Goal: Obtain resource: Download file/media

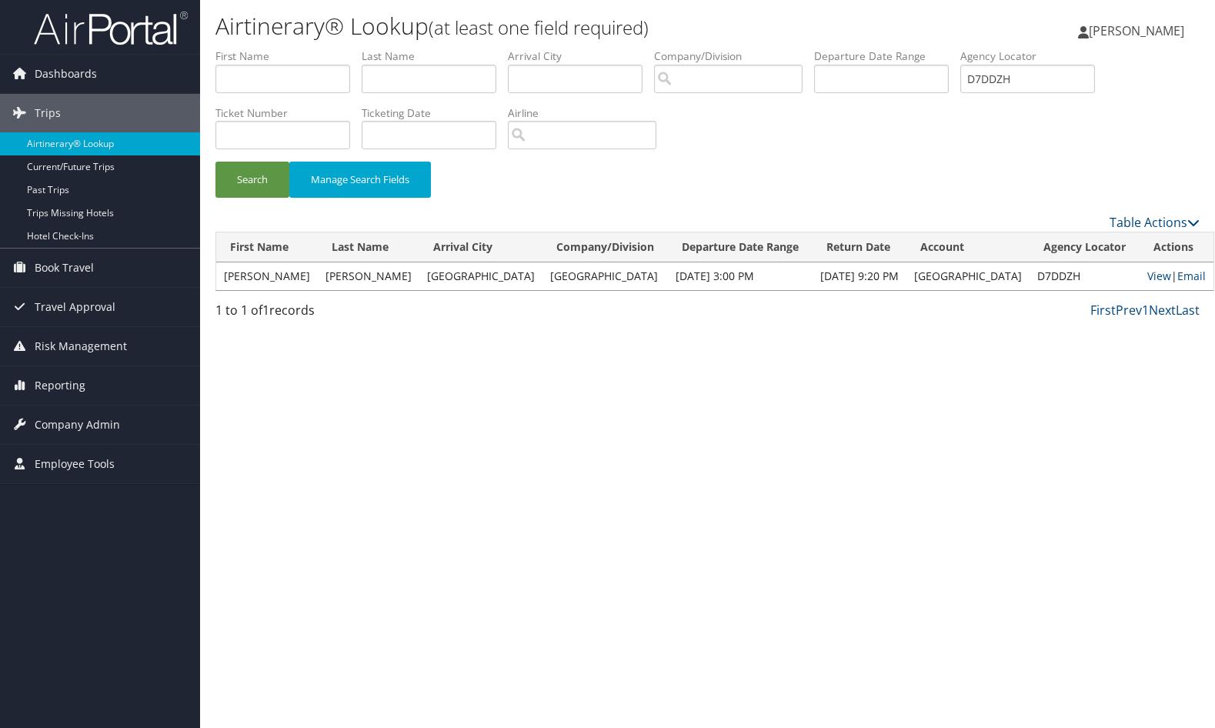
click at [968, 439] on div "Airtinerary® Lookup (at least one field required) Sharonica Roby Sharonica Roby…" at bounding box center [707, 364] width 1015 height 728
drag, startPoint x: 1038, startPoint y: 79, endPoint x: 871, endPoint y: 99, distance: 168.1
click at [871, 48] on ul "First Name Last Name Departure City Arrival City Company/Division Airport/City …" at bounding box center [707, 48] width 984 height 0
click at [641, 560] on div "Airtinerary® Lookup (at least one field required) Sharonica Roby Sharonica Roby…" at bounding box center [707, 364] width 1015 height 728
click at [505, 462] on div "Airtinerary® Lookup (at least one field required) Sharonica Roby Sharonica Roby…" at bounding box center [707, 364] width 1015 height 728
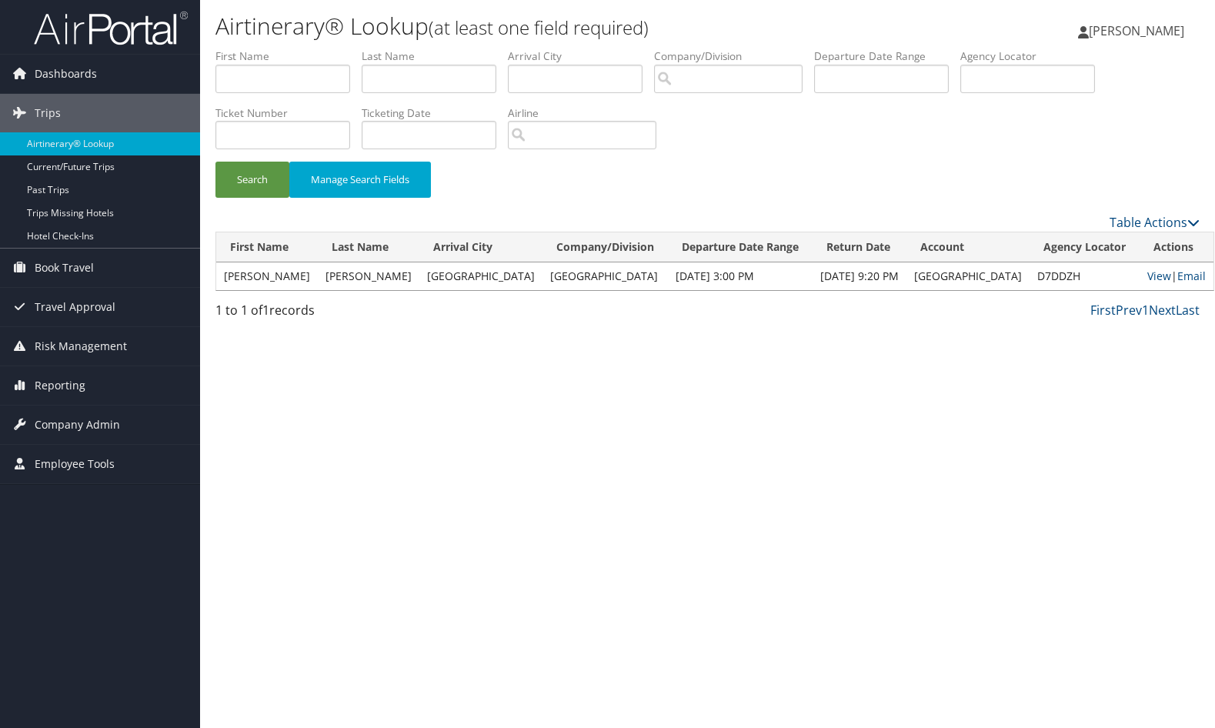
click at [429, 443] on div "Airtinerary® Lookup (at least one field required) Sharonica Roby Sharonica Roby…" at bounding box center [707, 364] width 1015 height 728
click at [939, 459] on div "Airtinerary® Lookup (at least one field required) Sharonica Roby Sharonica Roby…" at bounding box center [707, 364] width 1015 height 728
click at [1016, 79] on input "text" at bounding box center [1027, 79] width 135 height 28
paste input "D9P0GH"
click at [223, 188] on button "Search" at bounding box center [252, 180] width 74 height 36
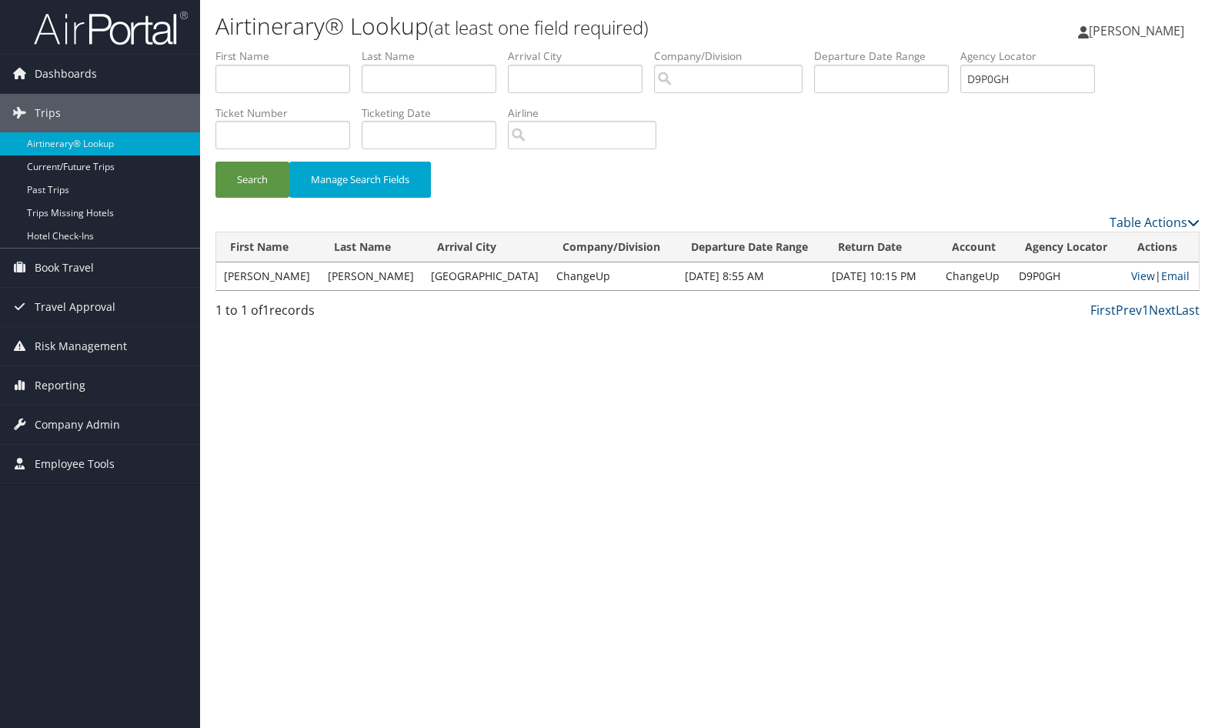
drag, startPoint x: 574, startPoint y: 452, endPoint x: 687, endPoint y: 428, distance: 115.7
click at [571, 449] on div "Airtinerary® Lookup (at least one field required) Sharonica Roby Sharonica Roby…" at bounding box center [707, 364] width 1015 height 728
click at [1136, 272] on link "View" at bounding box center [1143, 275] width 24 height 15
drag, startPoint x: 1041, startPoint y: 68, endPoint x: 924, endPoint y: 66, distance: 116.9
click at [924, 48] on ul "First Name Last Name Departure City Arrival City Company/Division Airport/City …" at bounding box center [707, 48] width 984 height 0
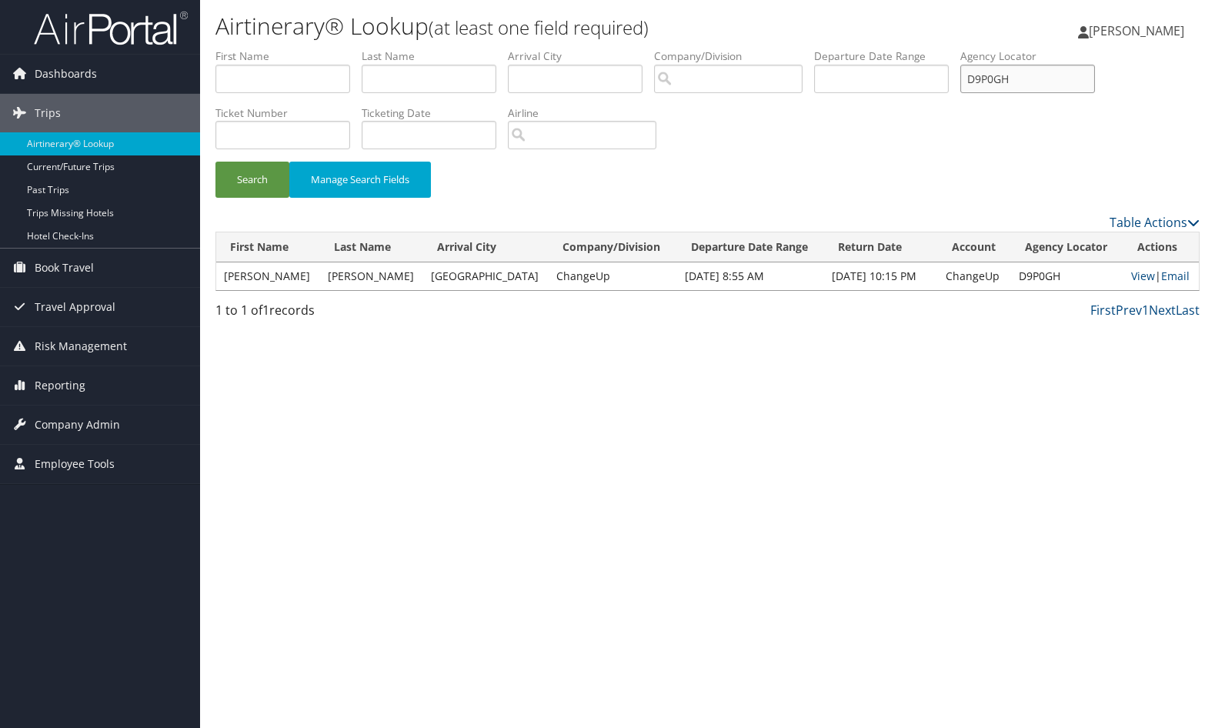
paste input "NZ50/"
type input "D9NZ50"
click at [253, 193] on button "Search" at bounding box center [252, 180] width 74 height 36
click at [1154, 278] on link "View" at bounding box center [1166, 275] width 24 height 15
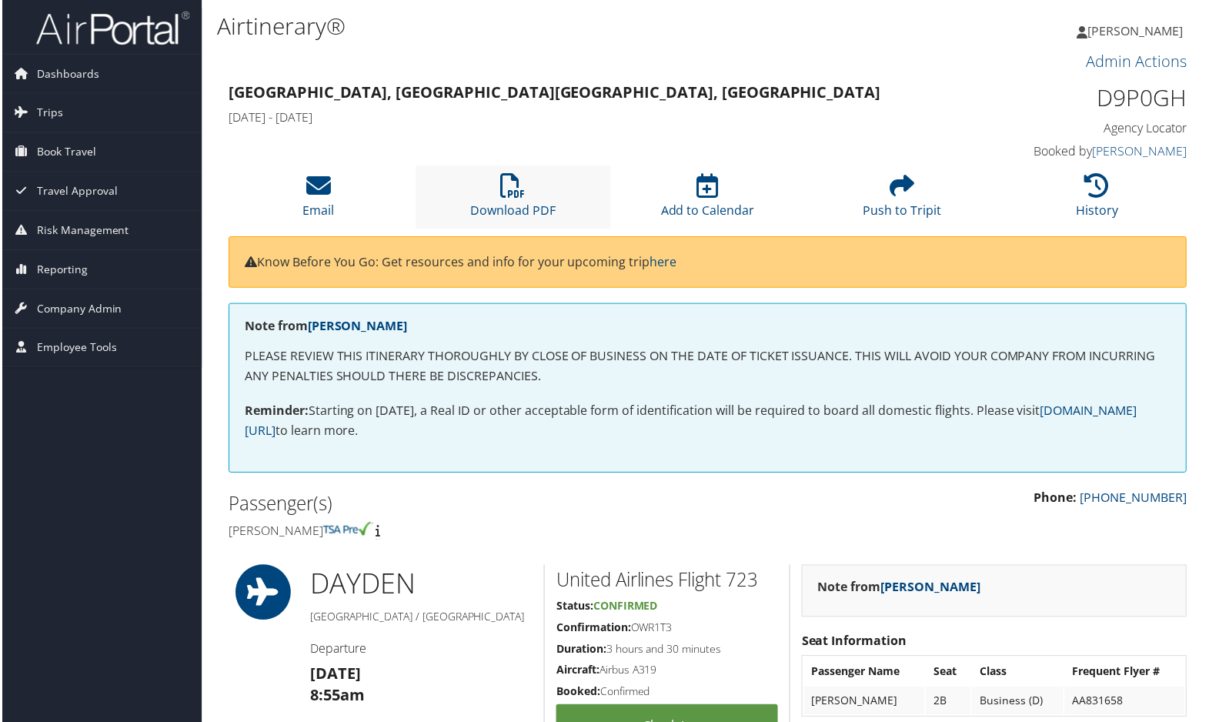
click at [493, 192] on li "Download PDF" at bounding box center [512, 197] width 195 height 62
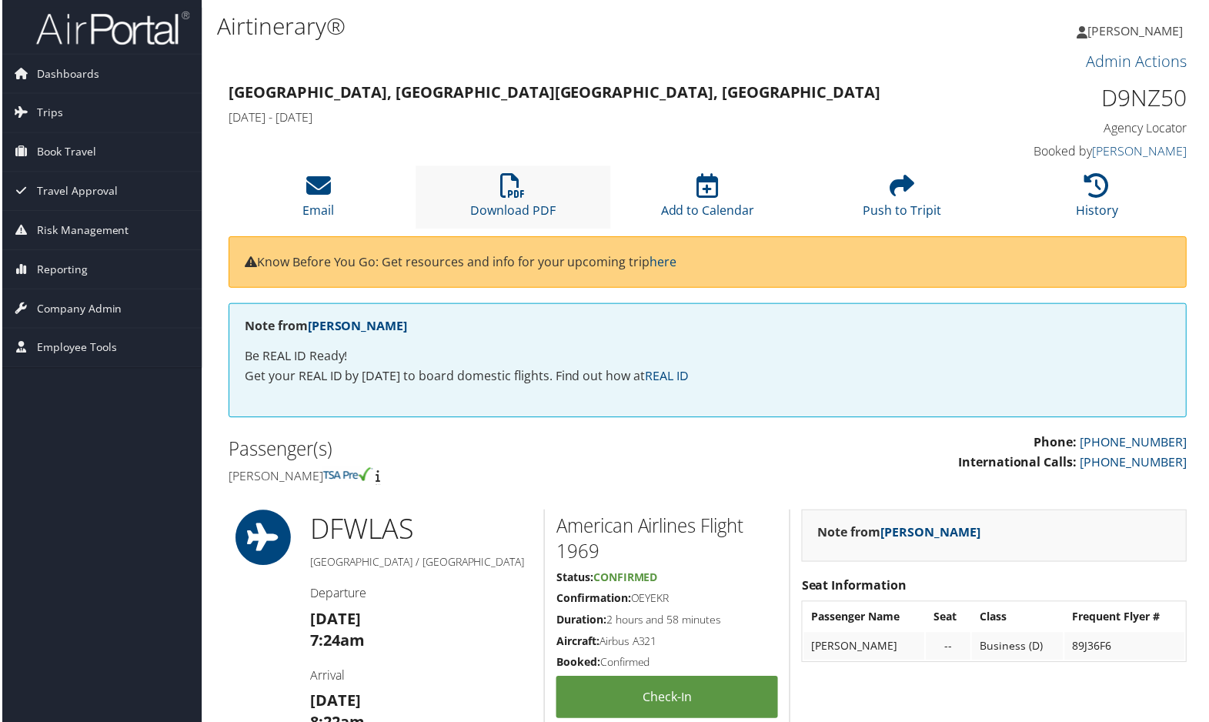
click at [492, 187] on li "Download PDF" at bounding box center [512, 197] width 195 height 62
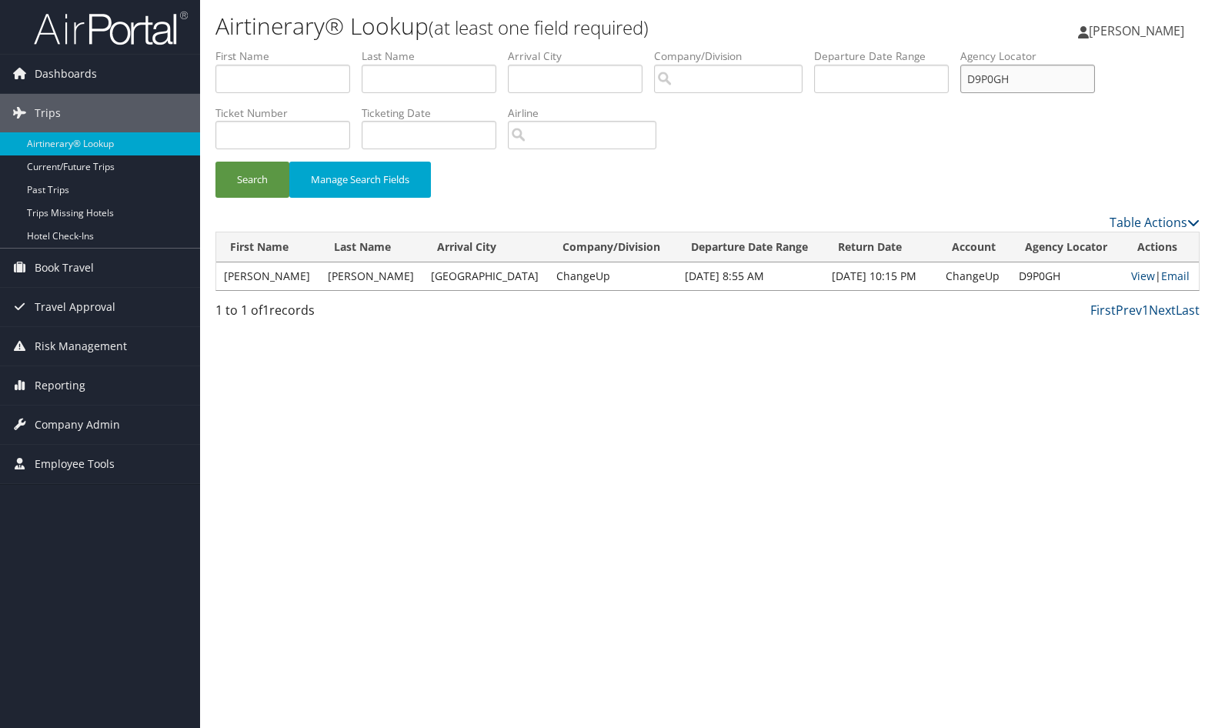
drag, startPoint x: 970, startPoint y: 75, endPoint x: 922, endPoint y: 74, distance: 47.7
click at [922, 48] on ul "First Name Last Name Departure City Arrival City Company/Division Airport/City …" at bounding box center [707, 48] width 984 height 0
click at [751, 419] on div "Airtinerary® Lookup (at least one field required) Sharonica Roby Sharonica Roby…" at bounding box center [707, 364] width 1015 height 728
click at [150, 138] on link "Airtinerary® Lookup" at bounding box center [100, 143] width 200 height 23
